Goal: Information Seeking & Learning: Learn about a topic

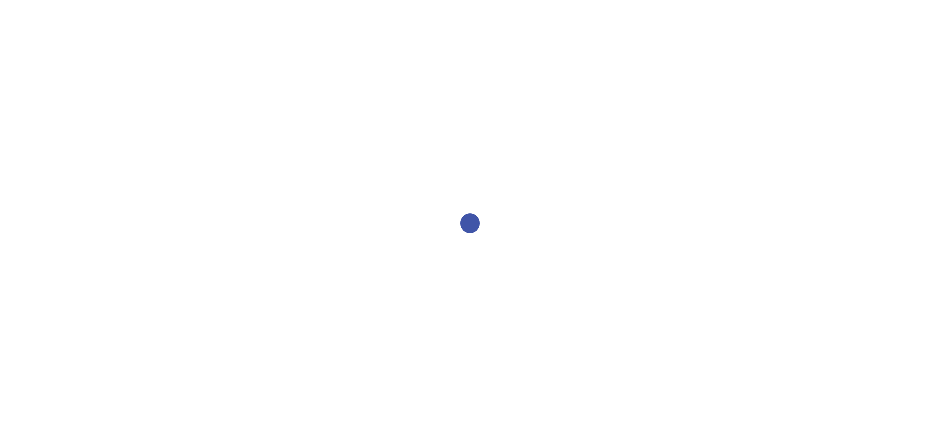
select select "2bed604d-1099-4043-b1bc-2365e8740244"
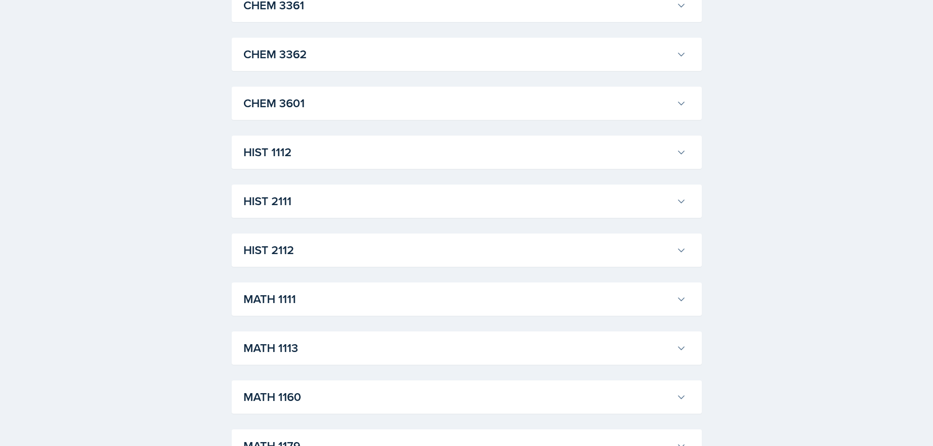
scroll to position [637, 0]
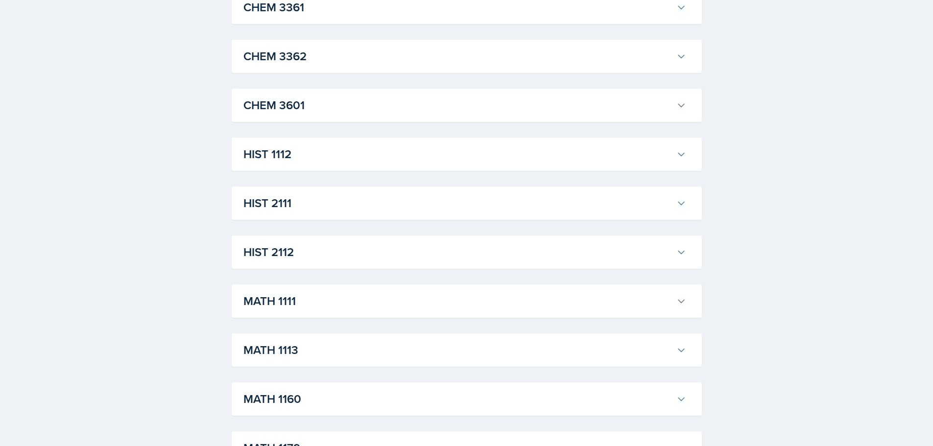
click at [678, 163] on button "HIST 1112" at bounding box center [464, 154] width 447 height 22
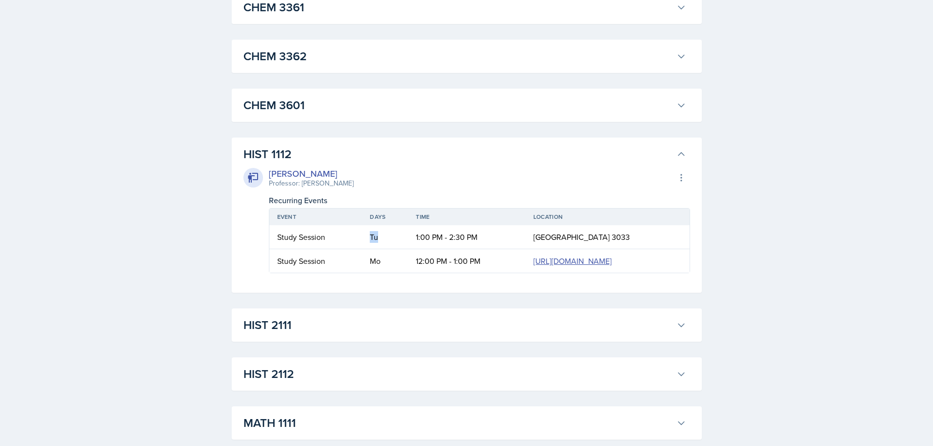
drag, startPoint x: 330, startPoint y: 255, endPoint x: 315, endPoint y: 254, distance: 14.2
click at [362, 249] on td "Tu" at bounding box center [385, 237] width 46 height 24
click at [408, 249] on td "1:00 PM - 2:30 PM" at bounding box center [467, 237] width 118 height 24
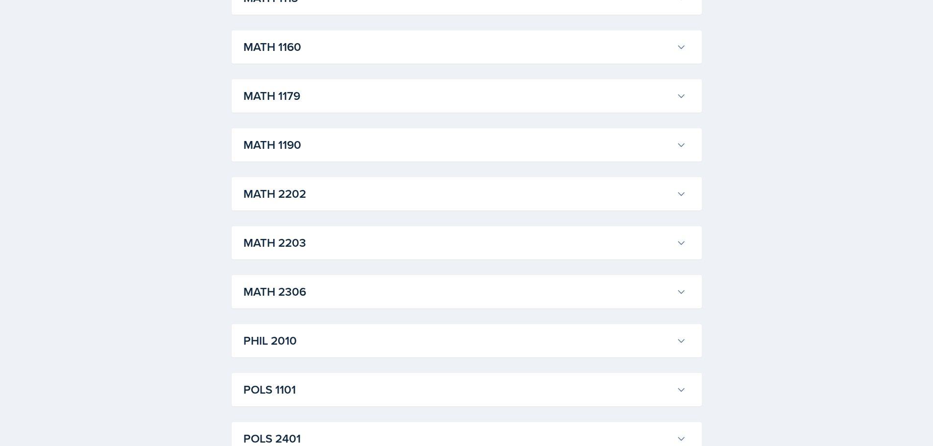
scroll to position [1175, 0]
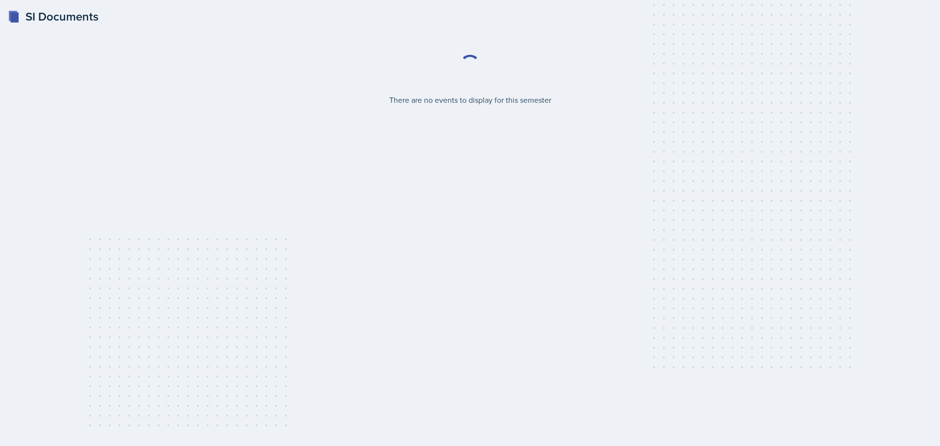
select select "2bed604d-1099-4043-b1bc-2365e8740244"
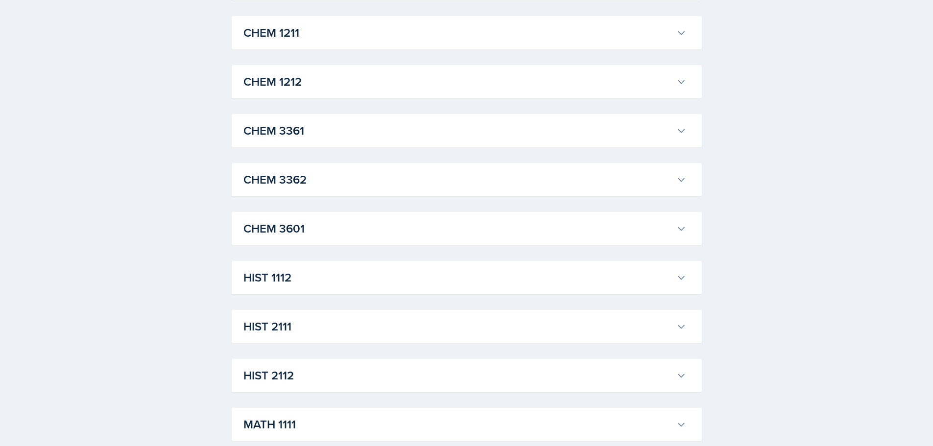
scroll to position [539, 0]
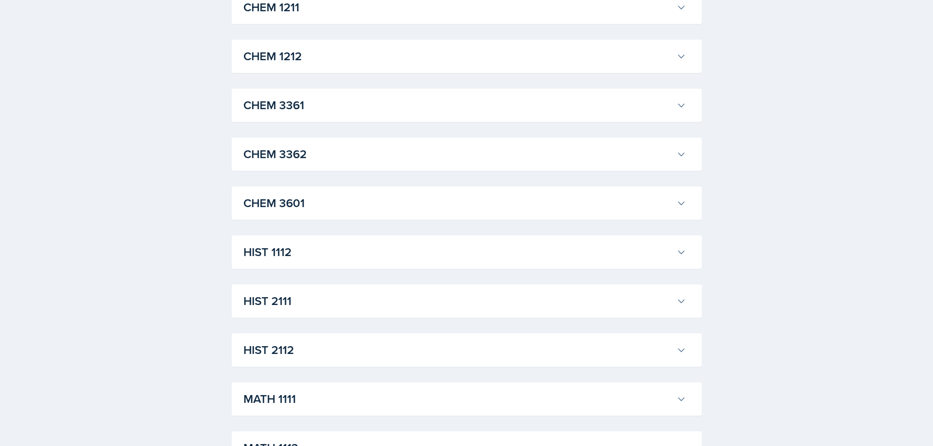
click at [665, 258] on h3 "HIST 1112" at bounding box center [457, 252] width 429 height 18
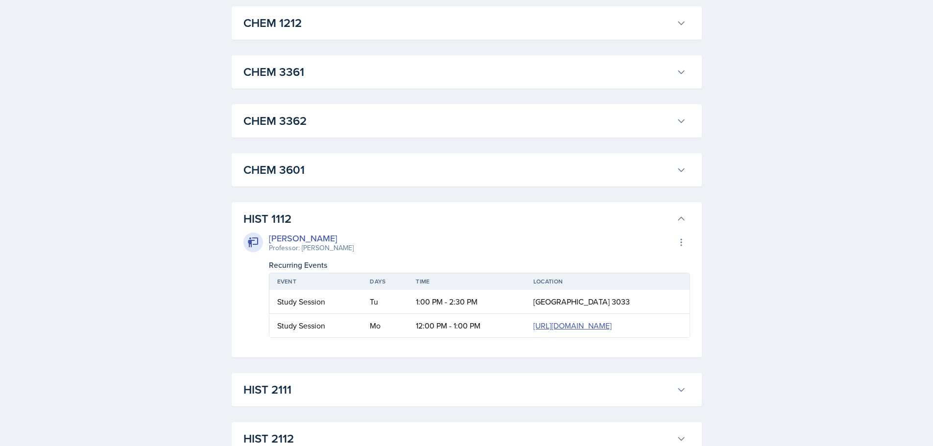
scroll to position [588, 0]
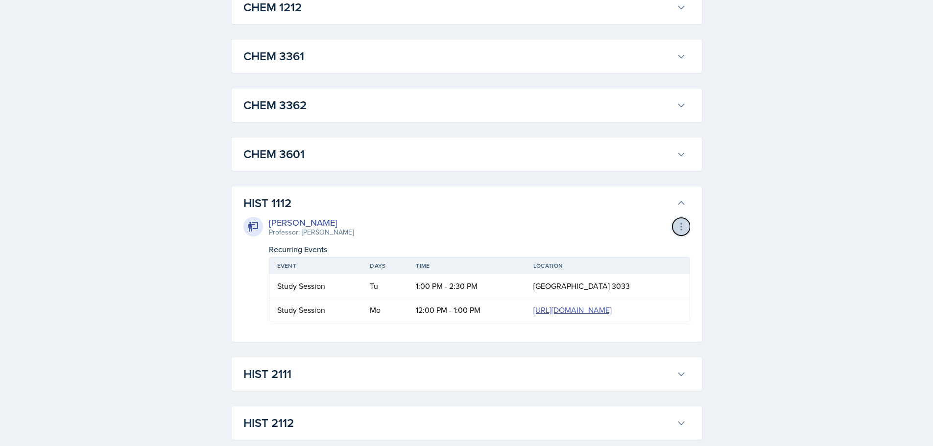
click at [683, 226] on icon at bounding box center [681, 227] width 10 height 10
click at [682, 226] on icon at bounding box center [681, 227] width 10 height 10
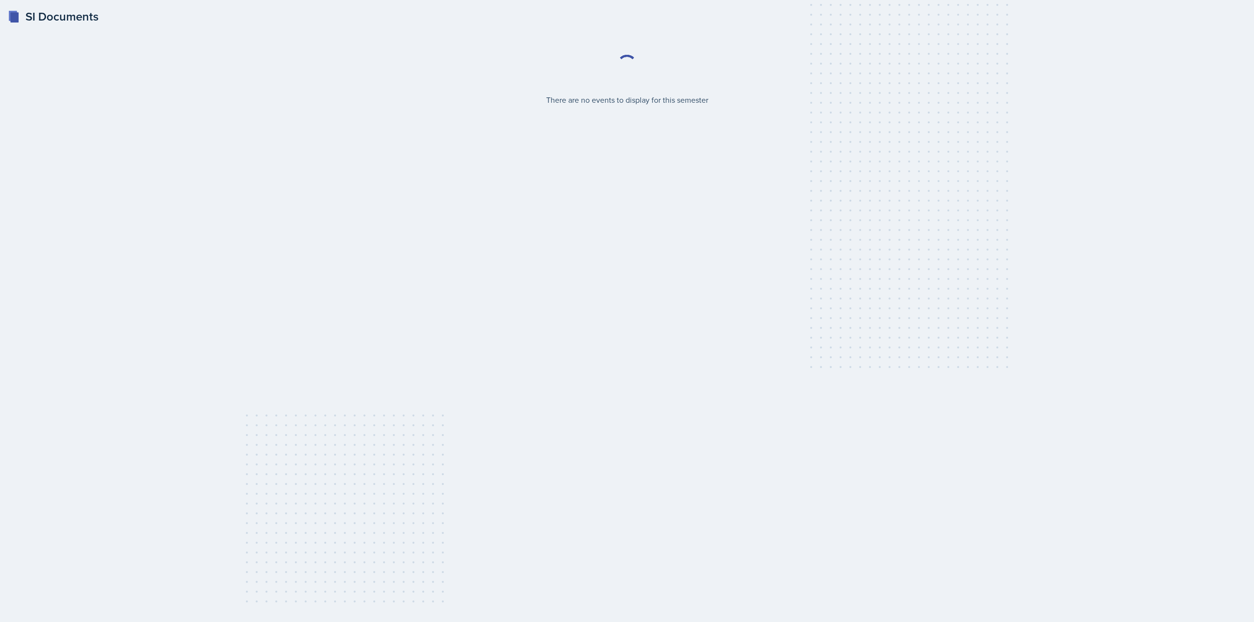
select select "2bed604d-1099-4043-b1bc-2365e8740244"
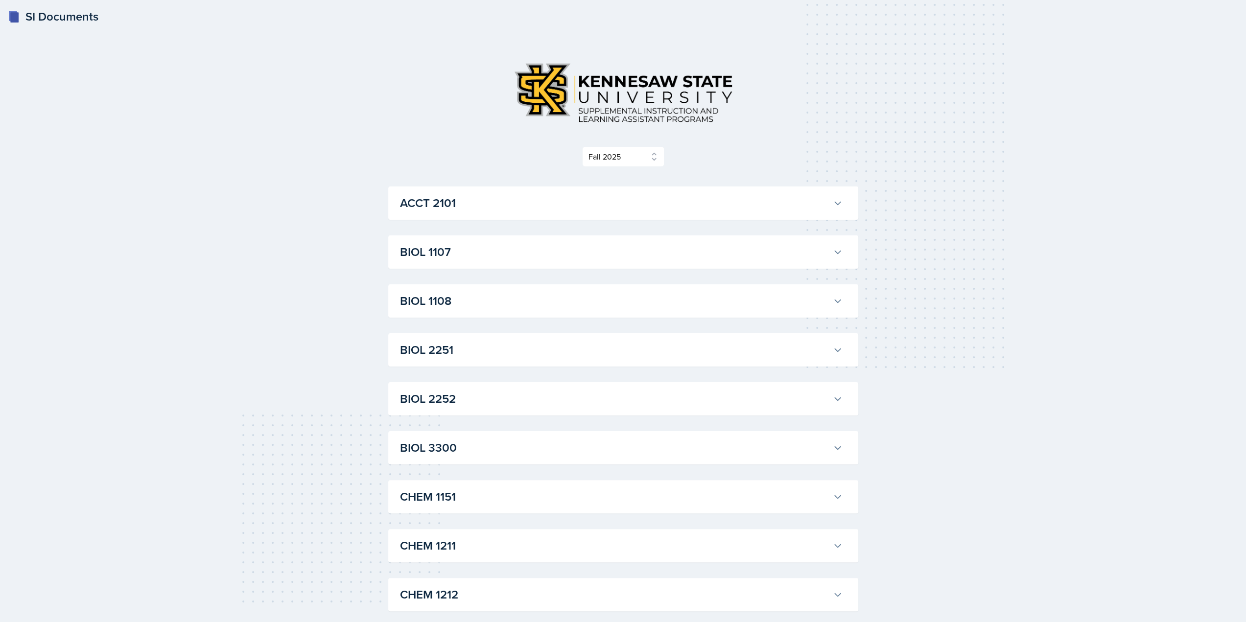
click at [651, 212] on h3 "ACCT 2101" at bounding box center [614, 203] width 429 height 18
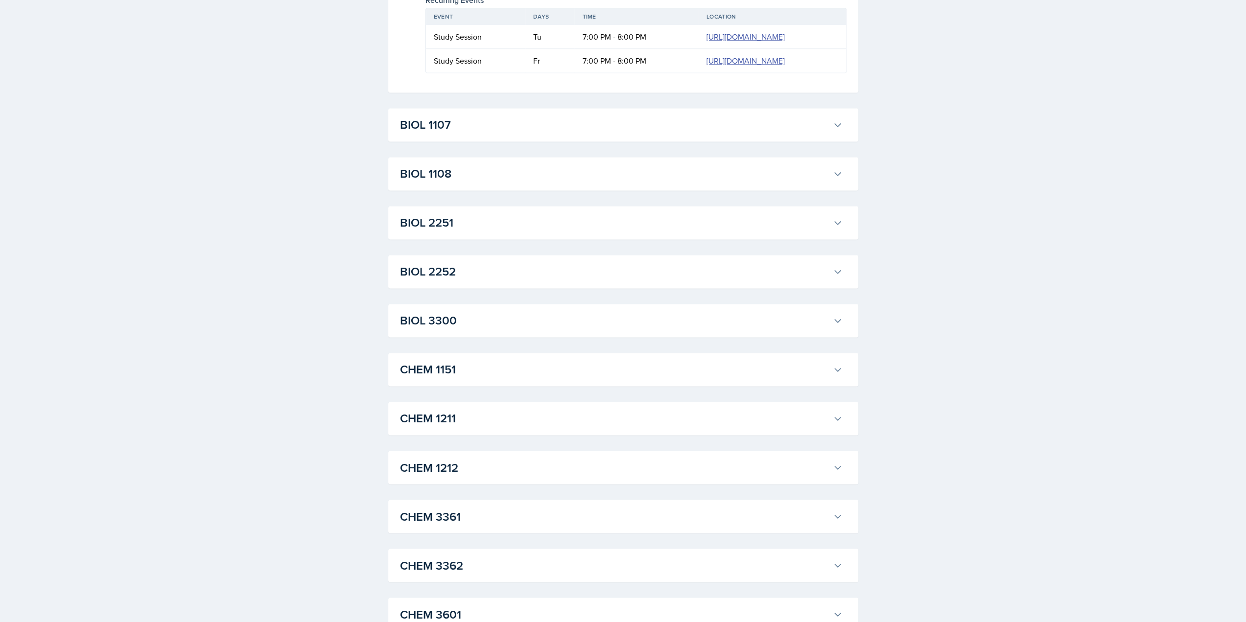
scroll to position [1420, 0]
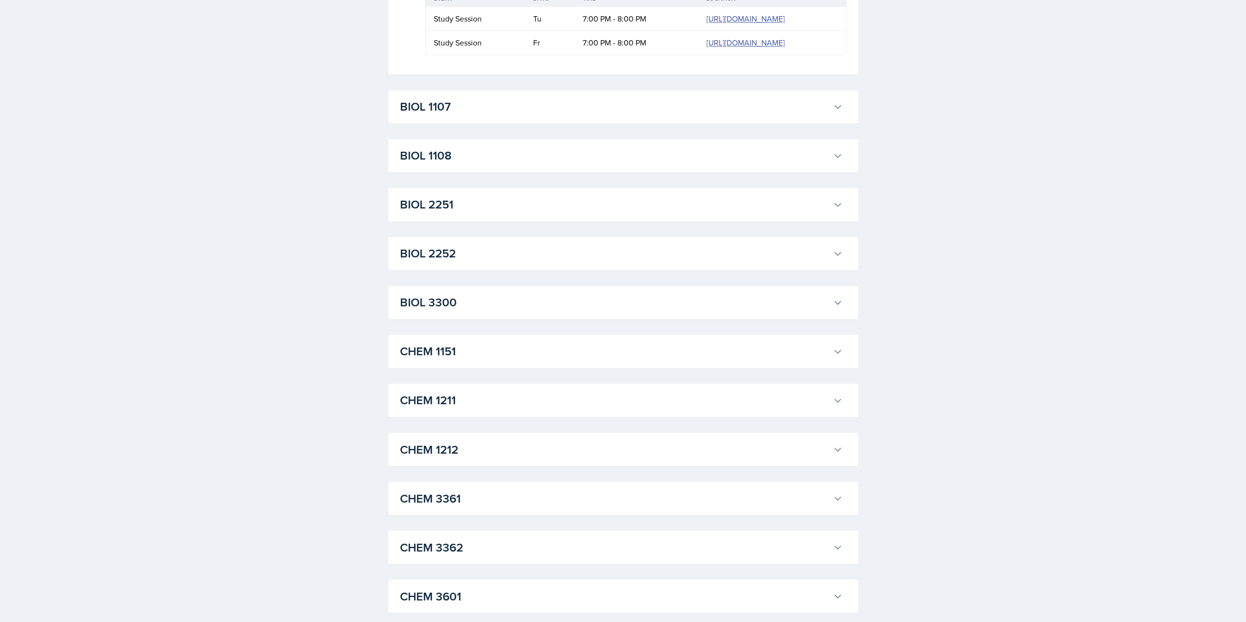
click at [829, 118] on button "BIOL 1107" at bounding box center [621, 107] width 447 height 22
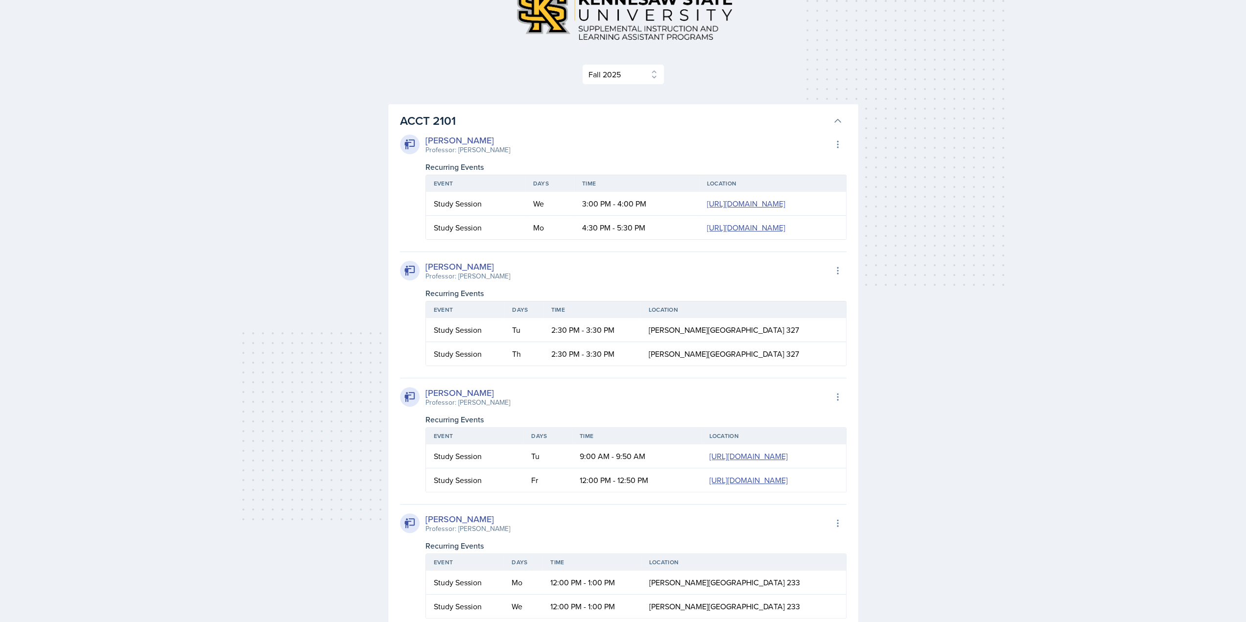
scroll to position [98, 0]
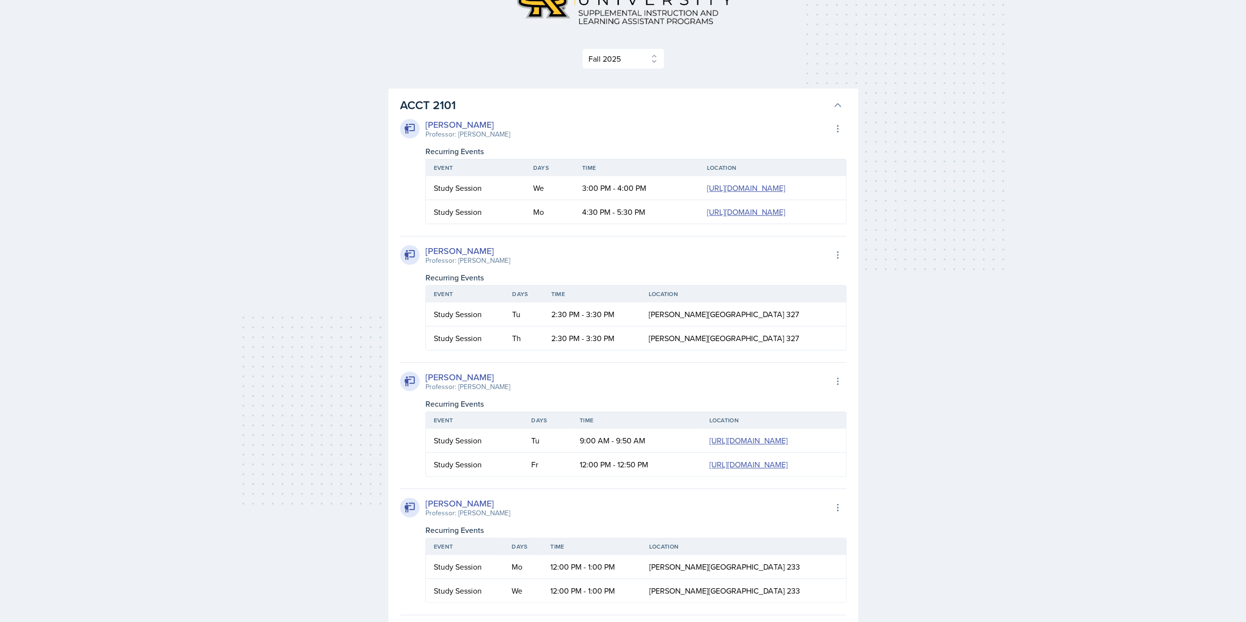
click at [676, 99] on h3 "ACCT 2101" at bounding box center [614, 105] width 429 height 18
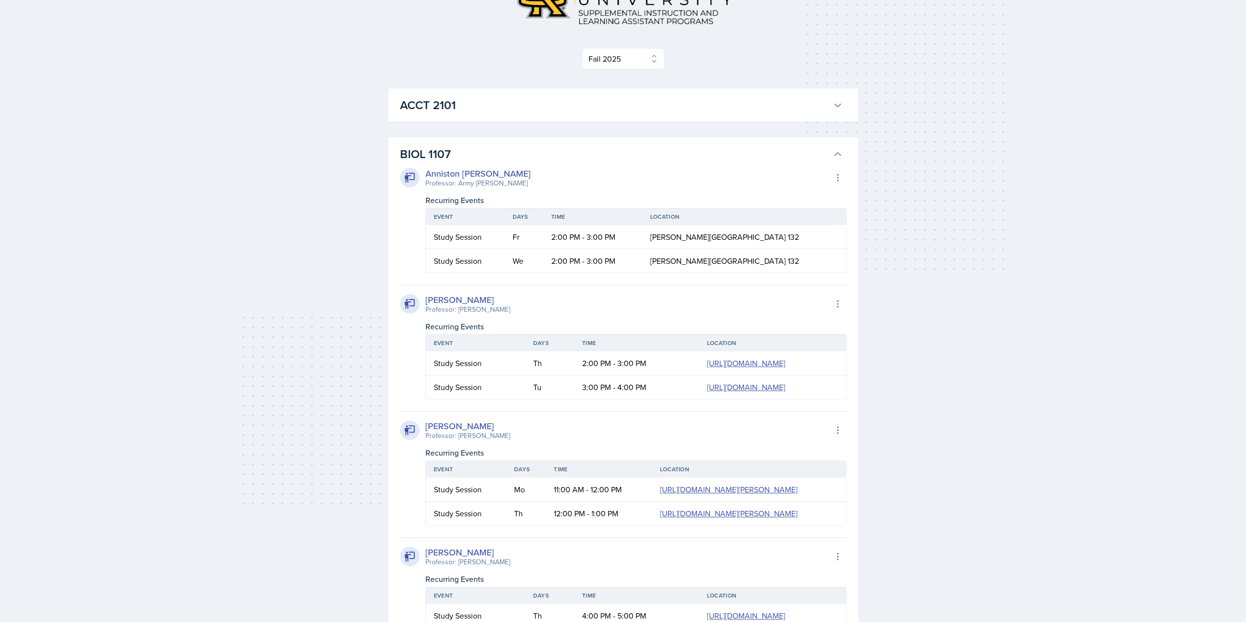
click at [676, 99] on h3 "ACCT 2101" at bounding box center [614, 105] width 429 height 18
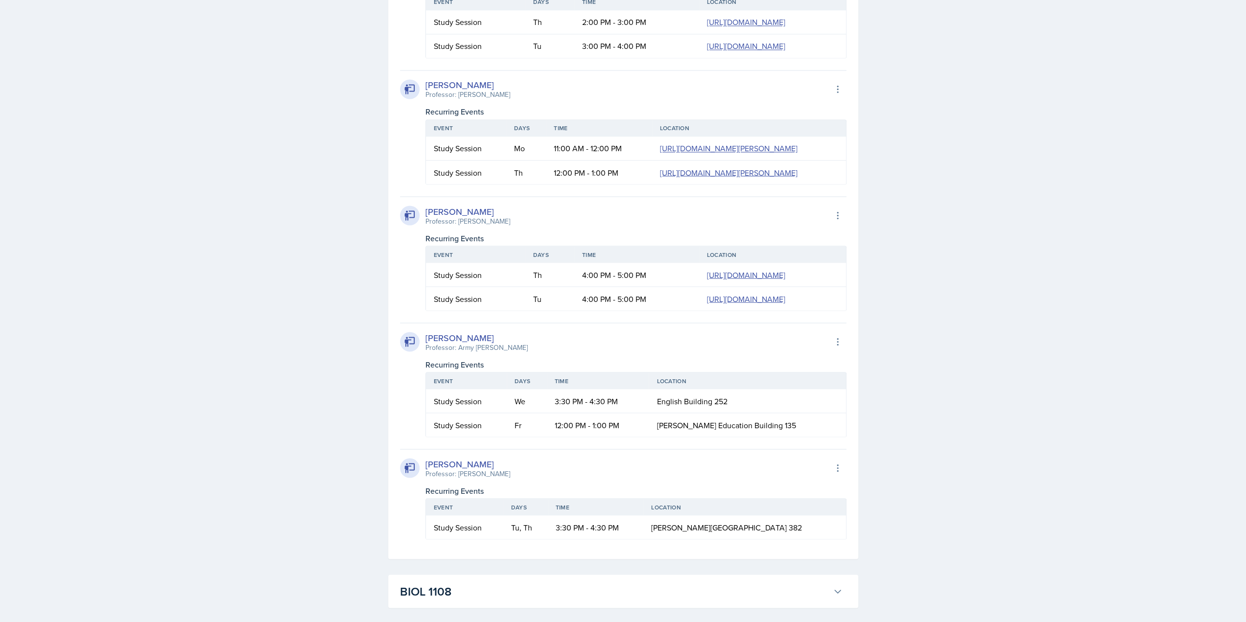
scroll to position [1763, 0]
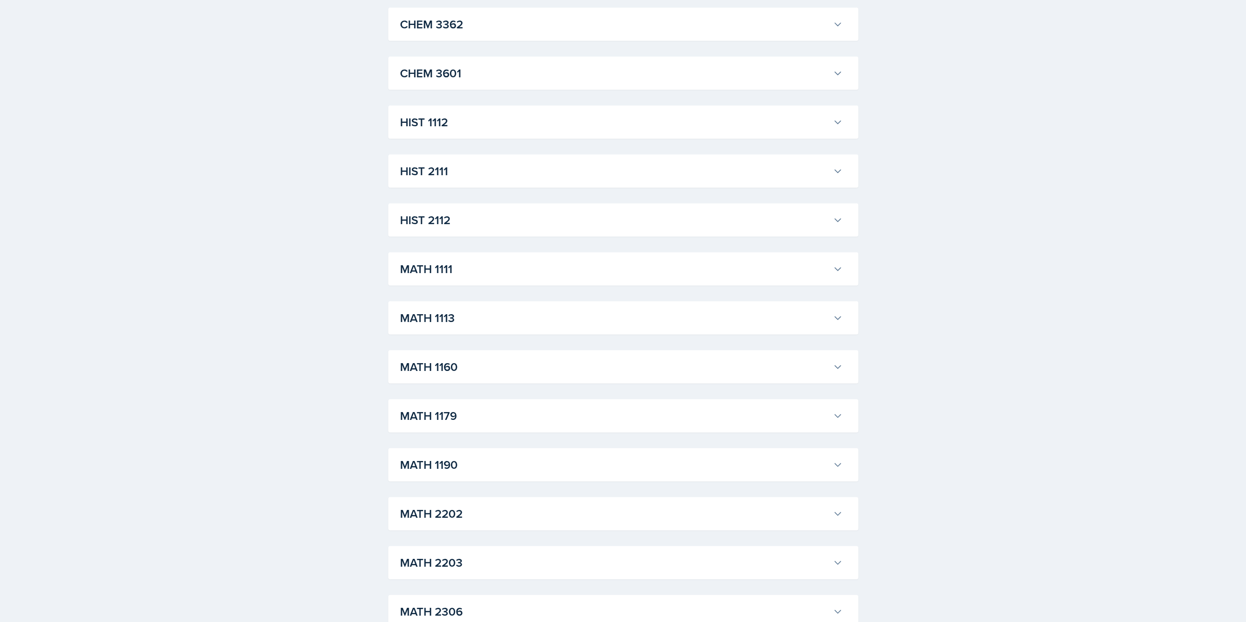
scroll to position [1959, 0]
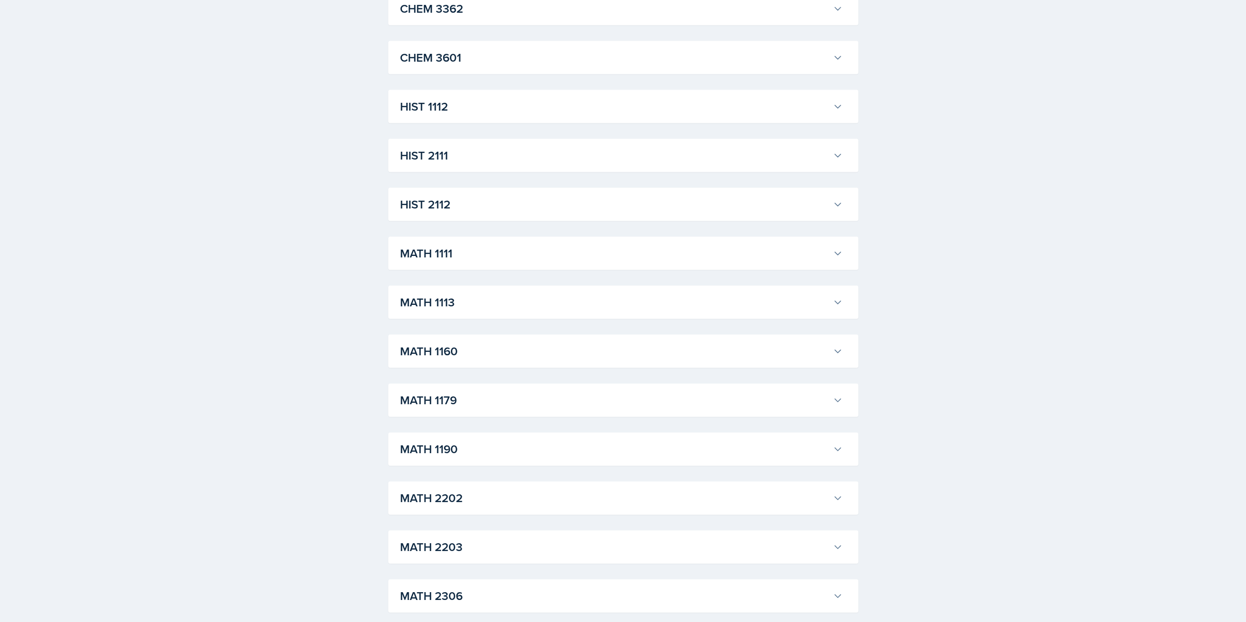
click at [474, 116] on h3 "HIST 1112" at bounding box center [614, 107] width 429 height 18
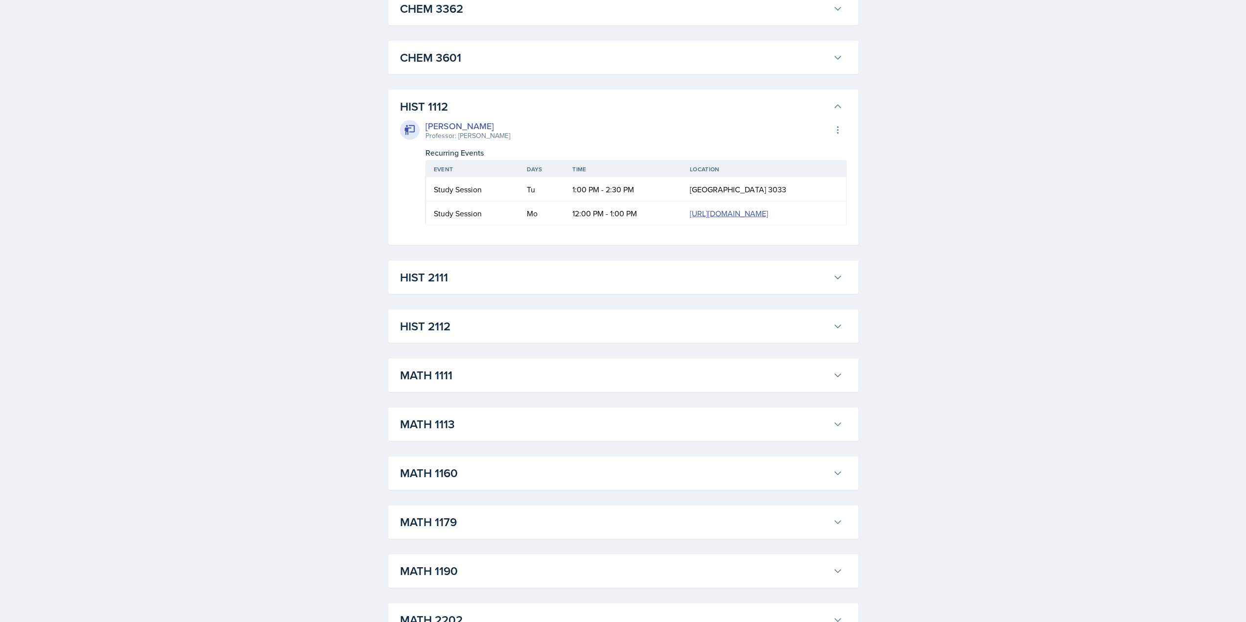
scroll to position [2008, 0]
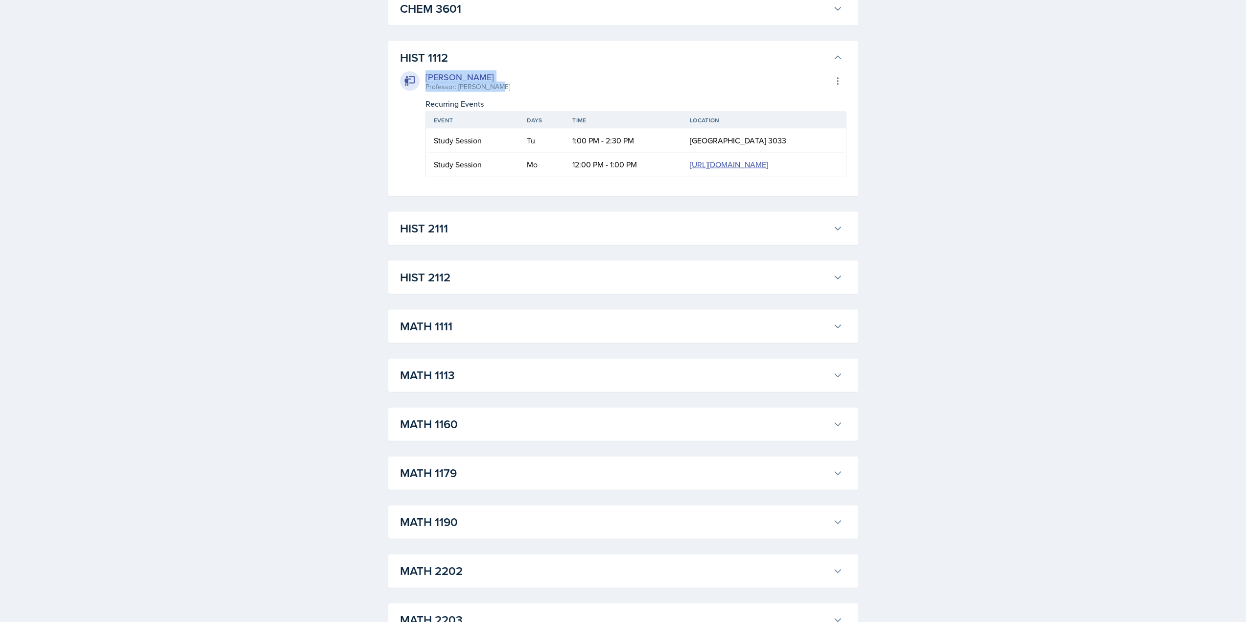
drag, startPoint x: 498, startPoint y: 386, endPoint x: 427, endPoint y: 375, distance: 71.4
click at [427, 92] on div "[PERSON_NAME] Professor: [PERSON_NAME] Export to Google Calendar" at bounding box center [623, 82] width 447 height 22
copy div "[PERSON_NAME] Professor: [PERSON_NAME]"
